Goal: Task Accomplishment & Management: Manage account settings

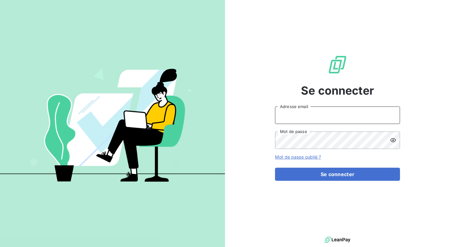
click at [332, 116] on input "Adresse email" at bounding box center [337, 115] width 125 height 17
type input "a.giachetti@difineo.com"
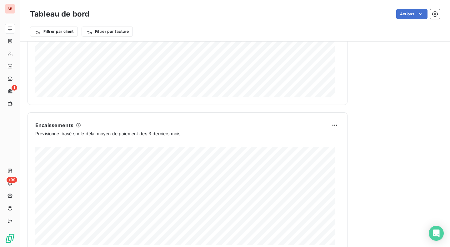
scroll to position [362, 0]
